Goal: Information Seeking & Learning: Learn about a topic

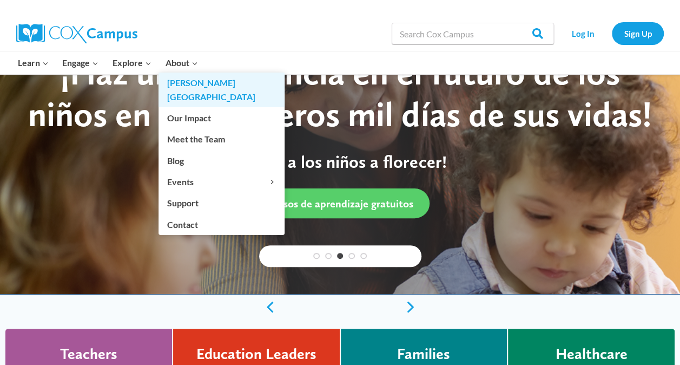
click at [186, 81] on link "[PERSON_NAME][GEOGRAPHIC_DATA]" at bounding box center [222, 90] width 126 height 35
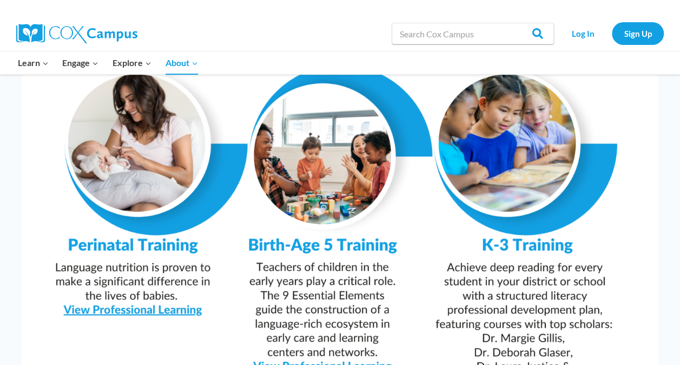
scroll to position [1082, 0]
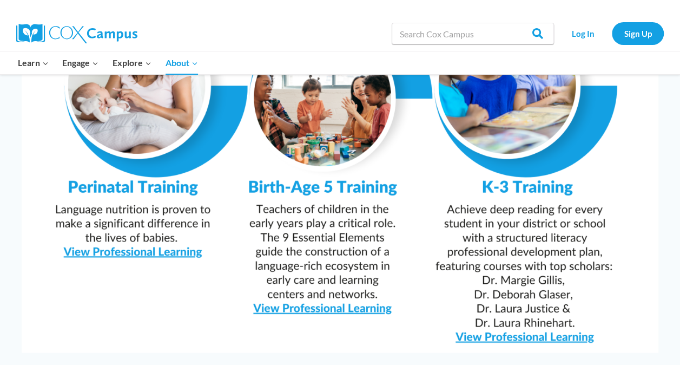
click at [346, 279] on img at bounding box center [340, 128] width 637 height 450
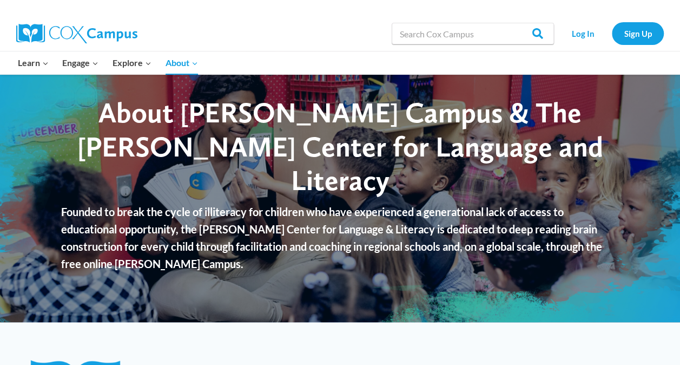
scroll to position [0, 0]
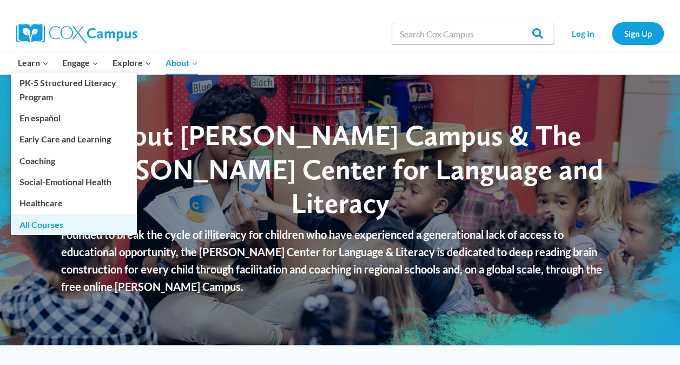
click at [49, 225] on link "All Courses" at bounding box center [74, 224] width 126 height 21
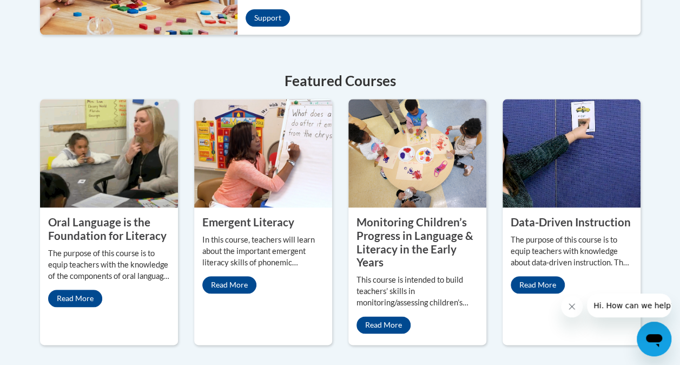
scroll to position [541, 0]
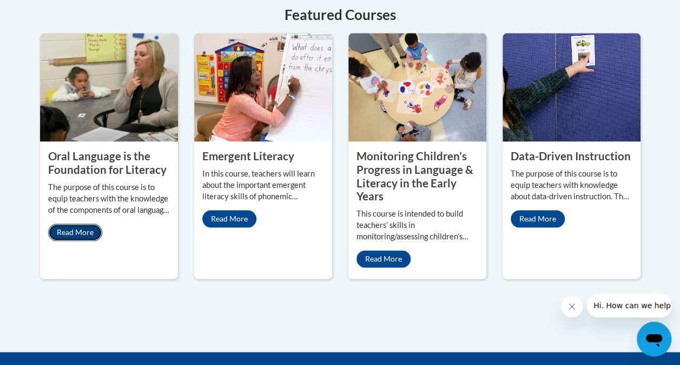
click at [69, 231] on link "Read More" at bounding box center [75, 231] width 54 height 17
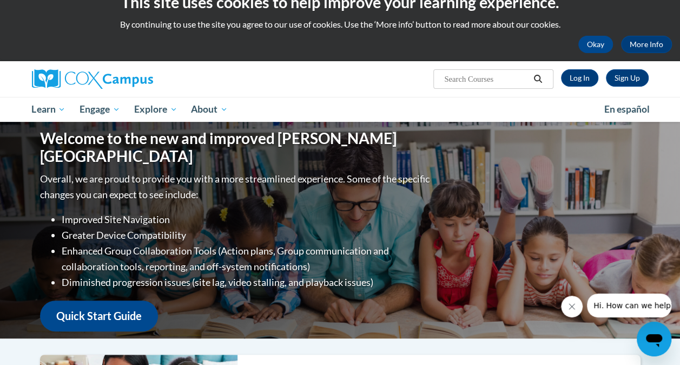
scroll to position [0, 0]
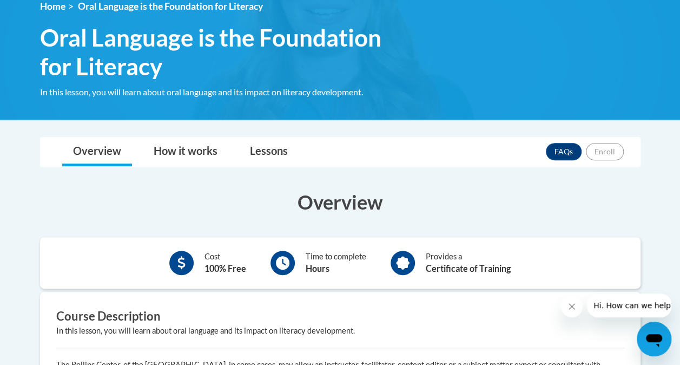
scroll to position [162, 0]
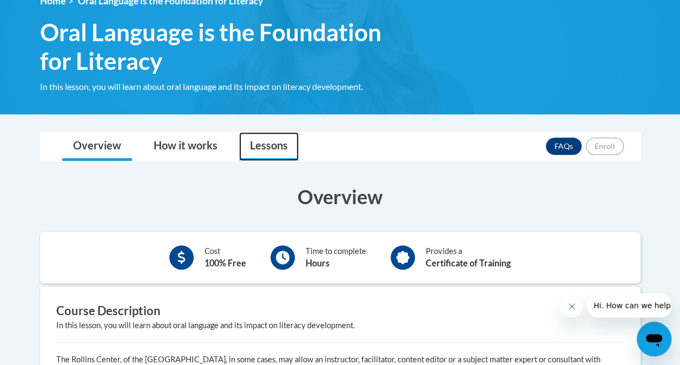
click at [275, 144] on link "Lessons" at bounding box center [269, 146] width 60 height 29
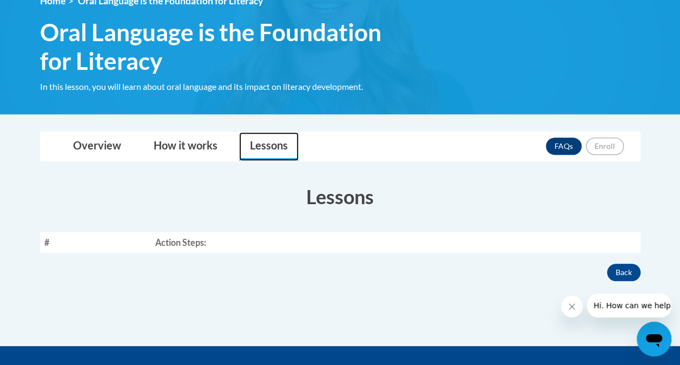
scroll to position [0, 0]
